Goal: Feedback & Contribution: Contribute content

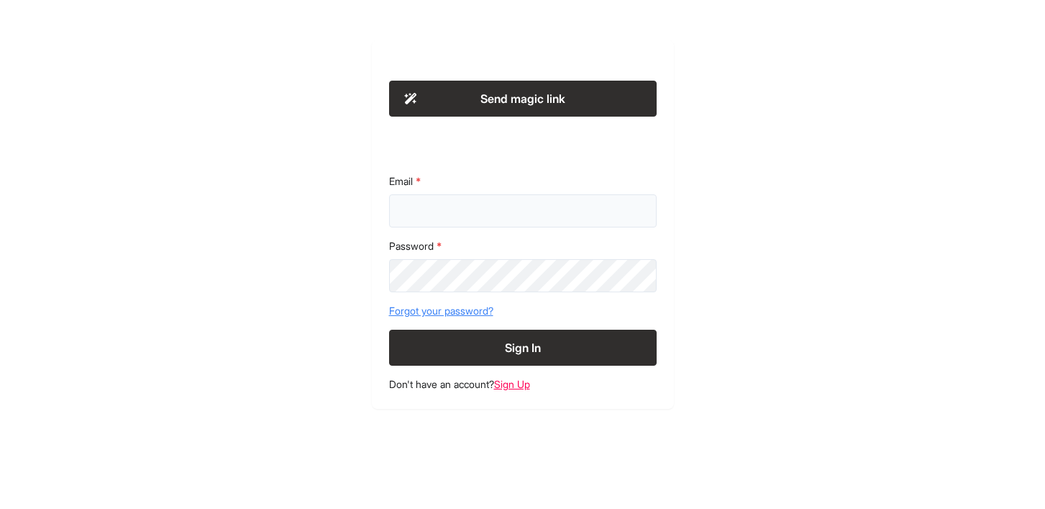
type input "**********"
click at [517, 346] on button "Sign In" at bounding box center [523, 348] width 268 height 36
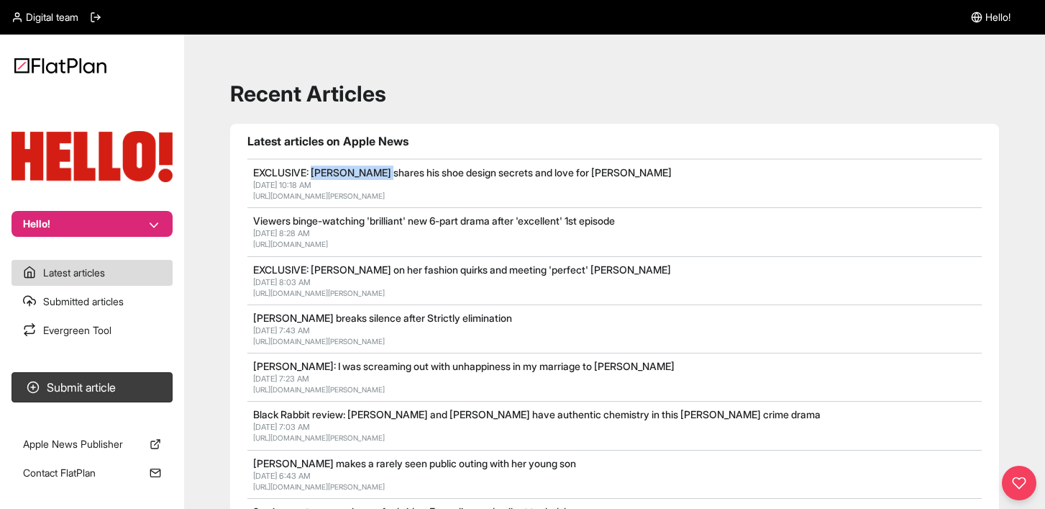
drag, startPoint x: 386, startPoint y: 172, endPoint x: 316, endPoint y: 172, distance: 70.5
click at [316, 172] on link "EXCLUSIVE: [PERSON_NAME] shares his shoe design secrets and love for [PERSON_NA…" at bounding box center [462, 172] width 419 height 12
copy link "[PERSON_NAME]"
drag, startPoint x: 686, startPoint y: 171, endPoint x: 605, endPoint y: 168, distance: 80.7
click at [605, 168] on h2 "EXCLUSIVE: [PERSON_NAME] shares his shoe design secrets and love for [PERSON_NA…" at bounding box center [534, 172] width 563 height 14
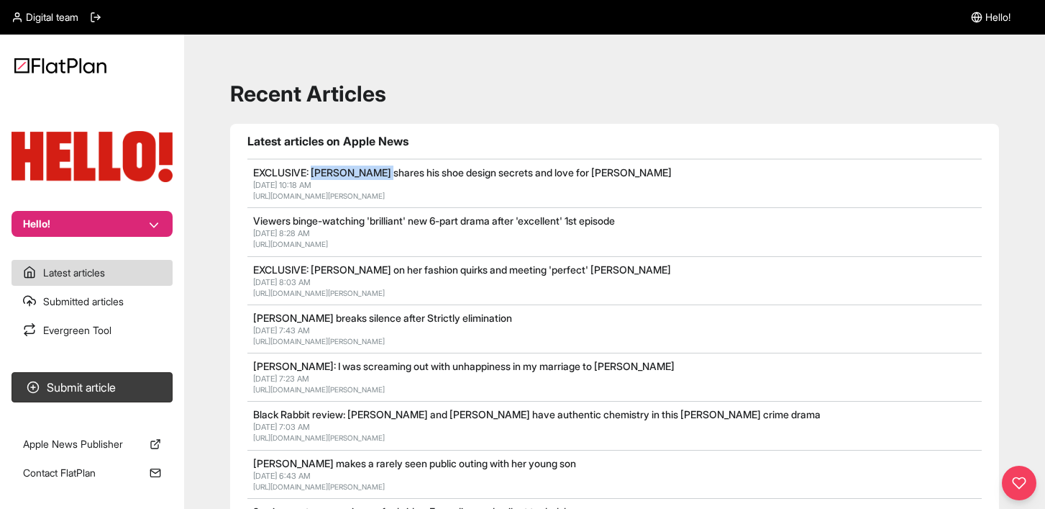
copy link "[PERSON_NAME]"
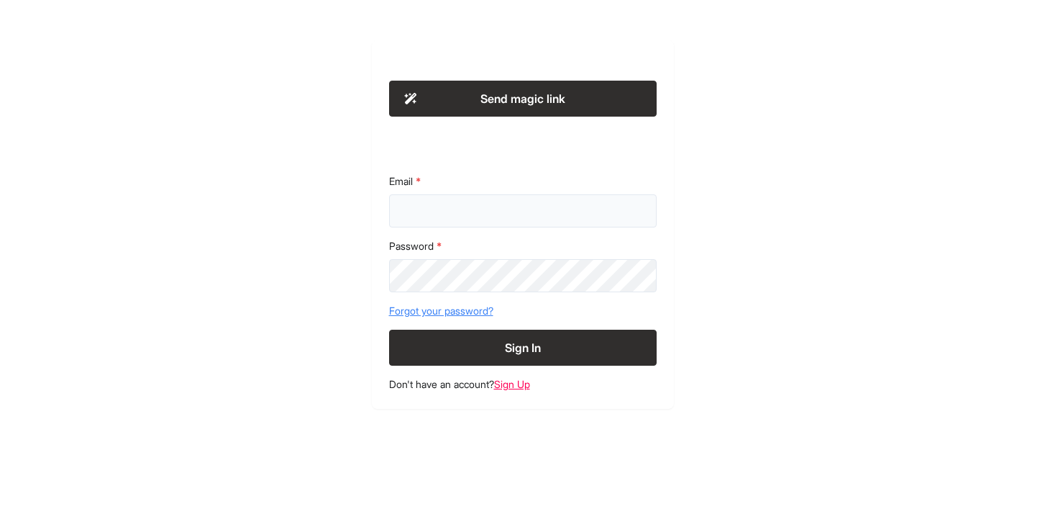
type input "**********"
click at [502, 331] on button "Sign In" at bounding box center [523, 348] width 268 height 36
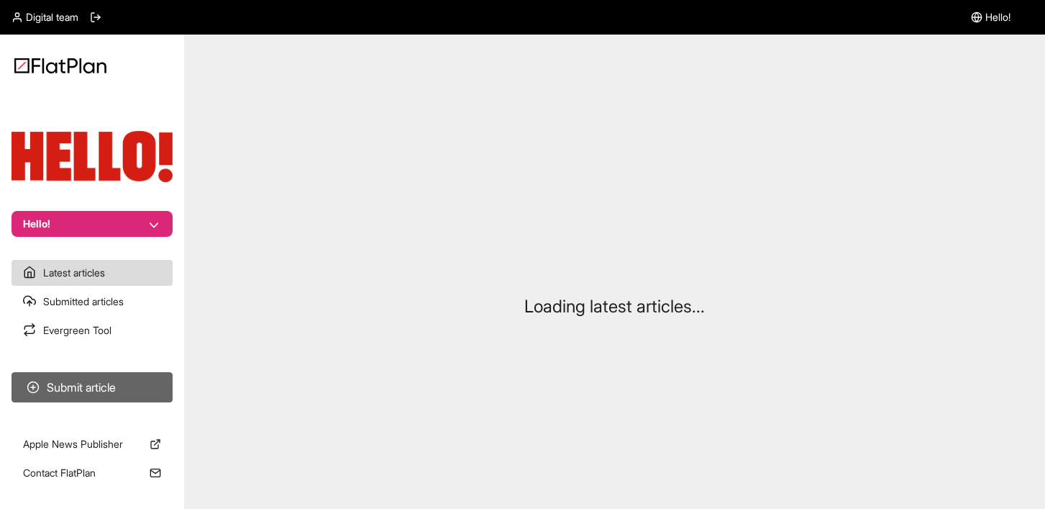
click at [90, 381] on button "Submit article" at bounding box center [92, 387] width 161 height 30
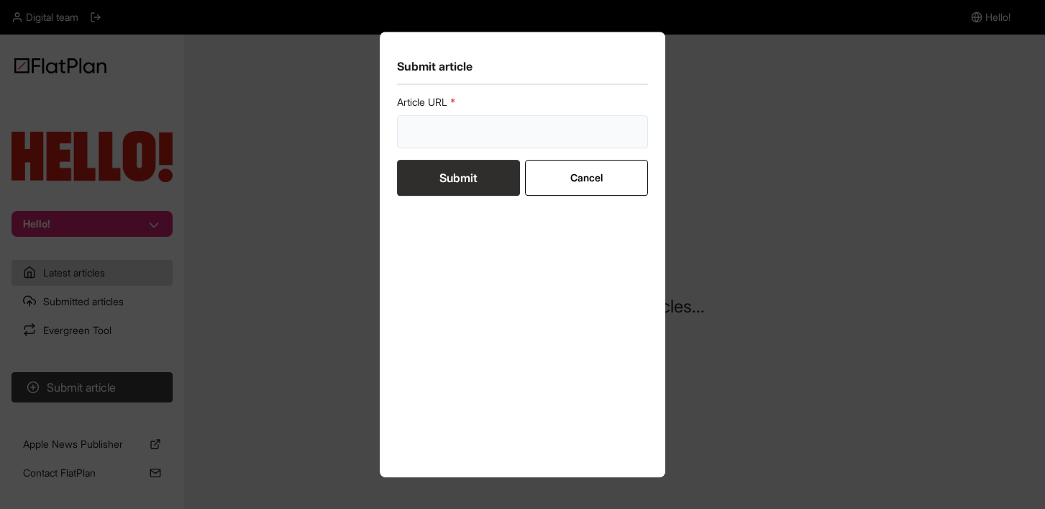
click at [473, 130] on input "url" at bounding box center [523, 131] width 252 height 33
paste input "https://www.hellomagazine.com/travel/836627/inside-kismet-world-superyacht-of-t…"
type input "https://www.hellomagazine.com/travel/836627/inside-kismet-world-superyacht-of-t…"
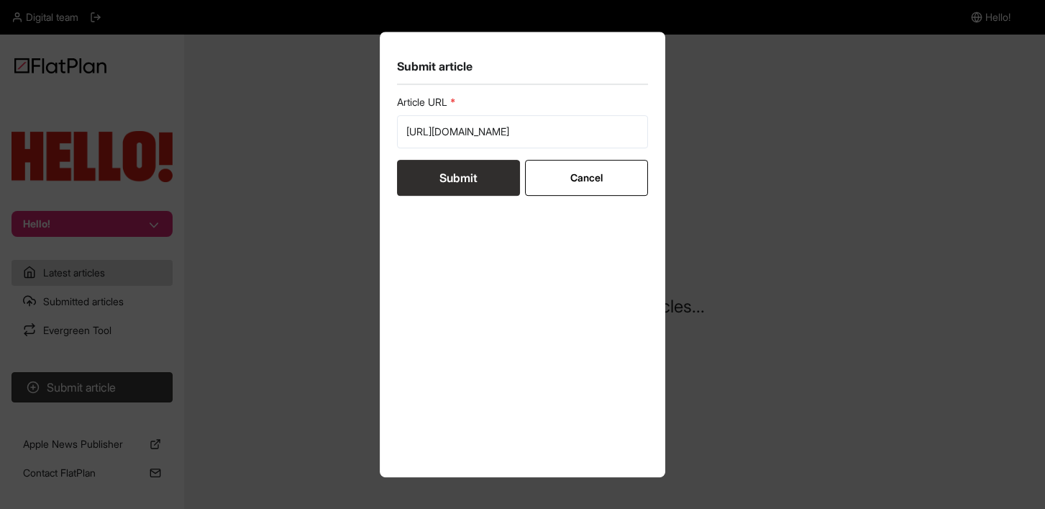
click at [466, 178] on button "Submit" at bounding box center [458, 178] width 123 height 36
